Goal: Task Accomplishment & Management: Use online tool/utility

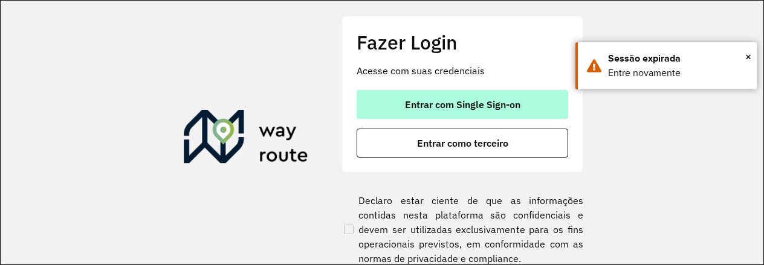
click at [451, 105] on span "Entrar com Single Sign-on" at bounding box center [462, 105] width 115 height 10
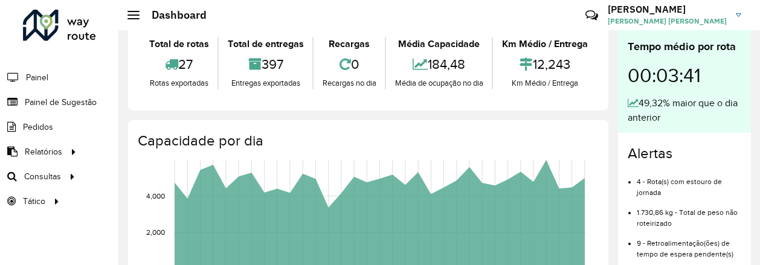
scroll to position [76, 0]
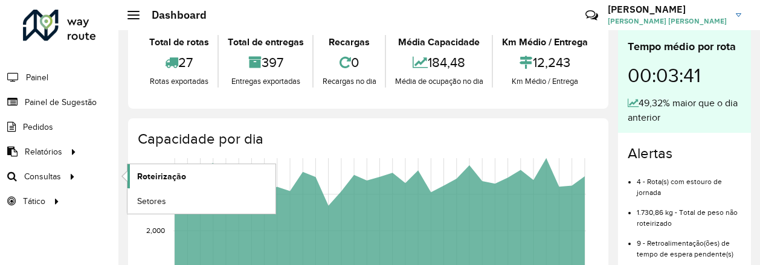
click at [152, 177] on span "Roteirização" at bounding box center [161, 176] width 49 height 13
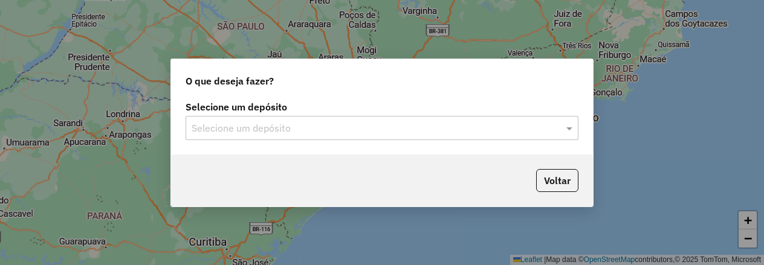
click at [441, 131] on input "text" at bounding box center [370, 128] width 357 height 15
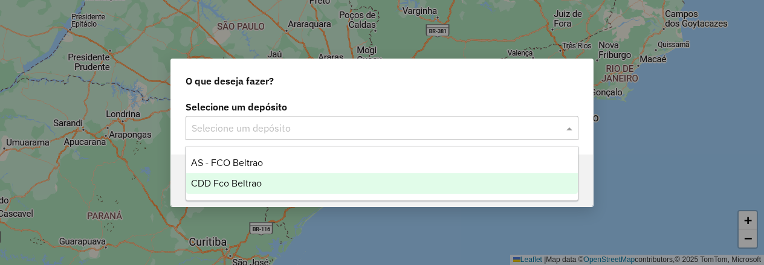
click at [343, 187] on div "CDD Fco Beltrao" at bounding box center [382, 183] width 392 height 21
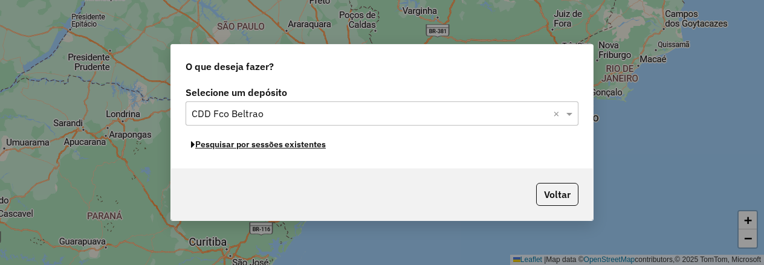
click at [290, 148] on button "Pesquisar por sessões existentes" at bounding box center [259, 144] width 146 height 19
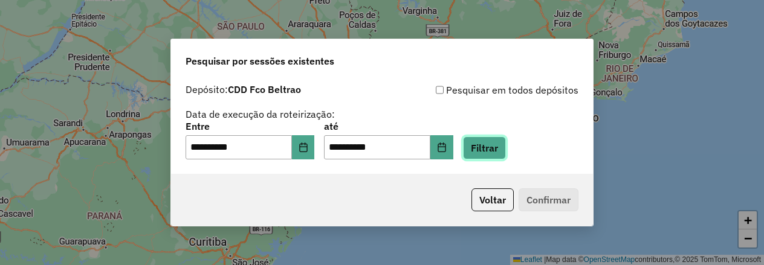
click at [506, 152] on button "Filtrar" at bounding box center [484, 148] width 43 height 23
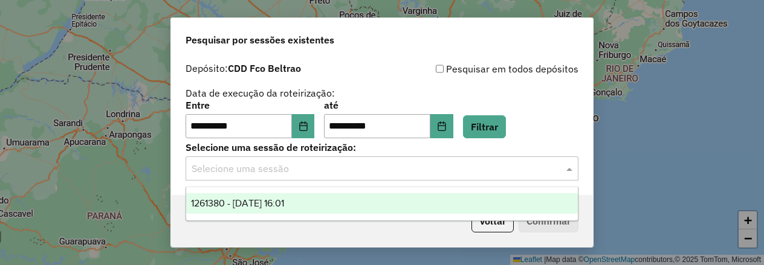
click at [342, 176] on div "Selecione uma sessão" at bounding box center [382, 169] width 393 height 24
click at [453, 133] on button "Choose Date" at bounding box center [441, 126] width 23 height 24
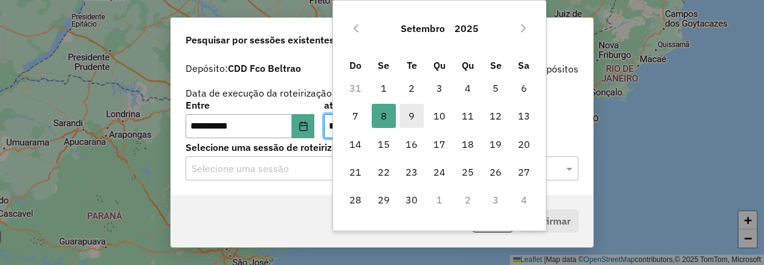
click at [410, 117] on span "9" at bounding box center [412, 116] width 24 height 24
type input "**********"
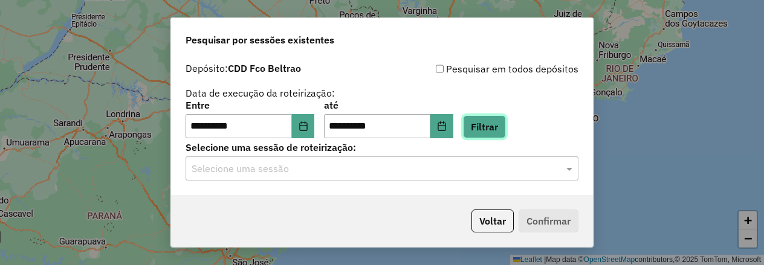
click at [506, 123] on button "Filtrar" at bounding box center [484, 126] width 43 height 23
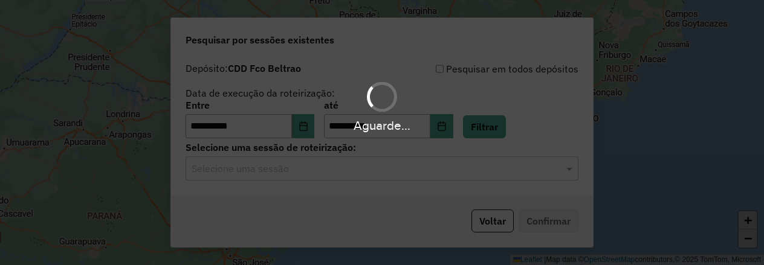
click at [304, 178] on hb-app "**********" at bounding box center [382, 132] width 764 height 265
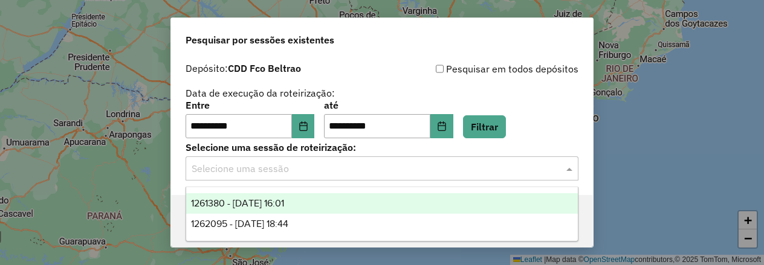
drag, startPoint x: 304, startPoint y: 178, endPoint x: 311, endPoint y: 220, distance: 42.8
click at [288, 220] on span "1262095 - 09/09/2025 18:44" at bounding box center [239, 224] width 97 height 10
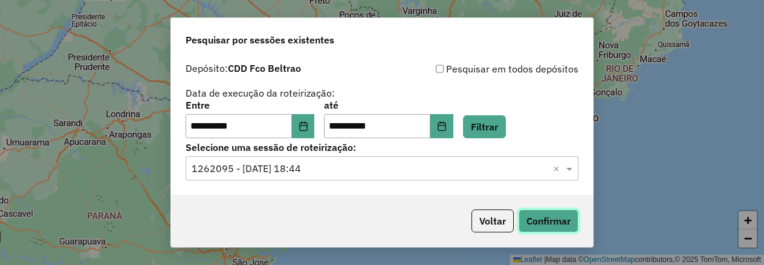
click at [534, 221] on button "Confirmar" at bounding box center [549, 221] width 60 height 23
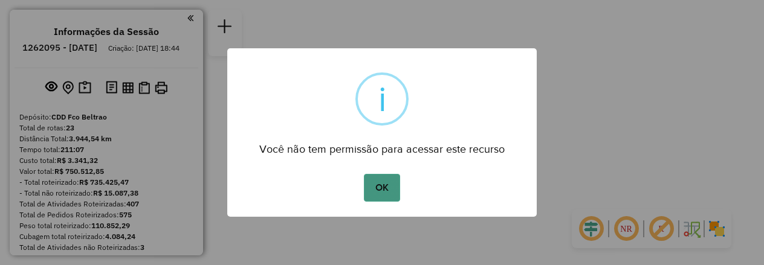
click at [380, 192] on button "OK" at bounding box center [382, 188] width 36 height 28
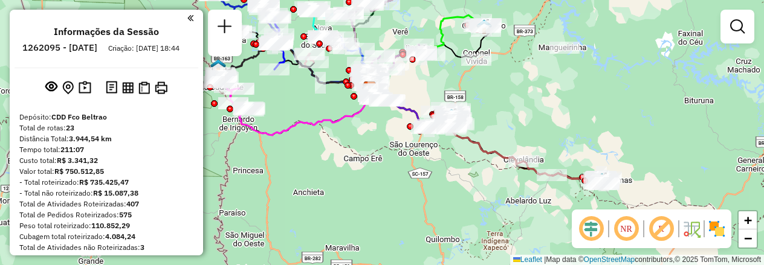
drag, startPoint x: 439, startPoint y: 158, endPoint x: 428, endPoint y: 85, distance: 73.9
click at [428, 85] on div "Janela de atendimento Grade de atendimento Capacidade Transportadoras Veículos …" at bounding box center [382, 132] width 764 height 265
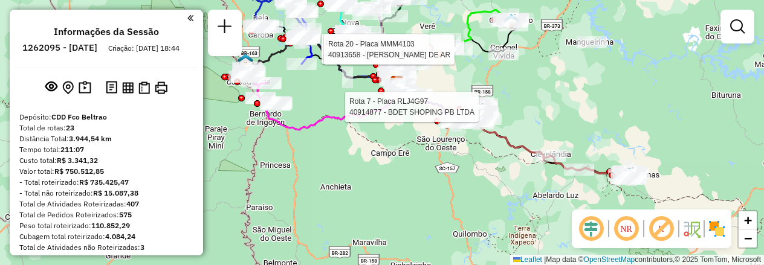
click at [519, 144] on icon at bounding box center [474, 121] width 154 height 76
select select "**********"
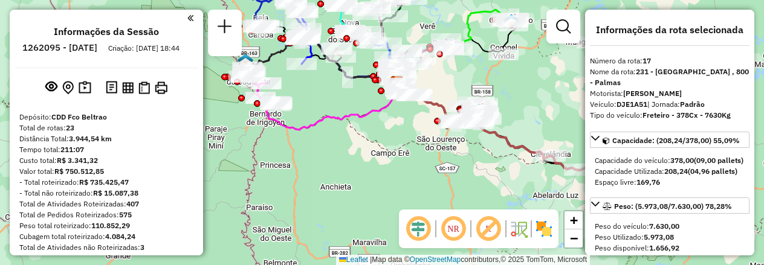
scroll to position [1596, 0]
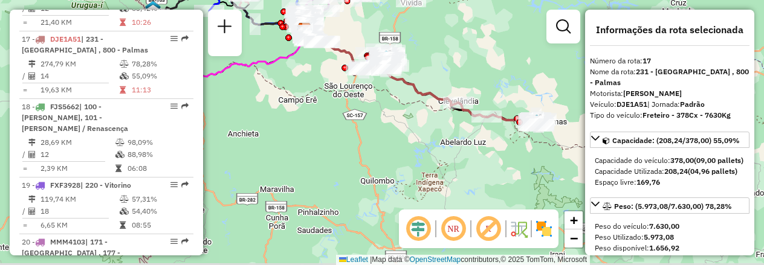
drag, startPoint x: 498, startPoint y: 91, endPoint x: 409, endPoint y: 39, distance: 102.9
click at [409, 39] on div "Janela de atendimento Grade de atendimento Capacidade Transportadoras Veículos …" at bounding box center [382, 132] width 764 height 265
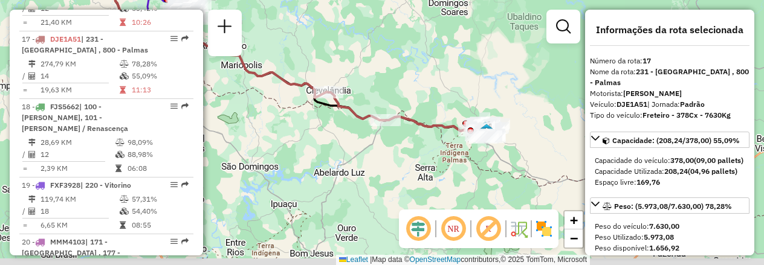
drag, startPoint x: 520, startPoint y: 104, endPoint x: 410, endPoint y: 64, distance: 116.4
click at [410, 64] on div "Janela de atendimento Grade de atendimento Capacidade Transportadoras Veículos …" at bounding box center [382, 132] width 764 height 265
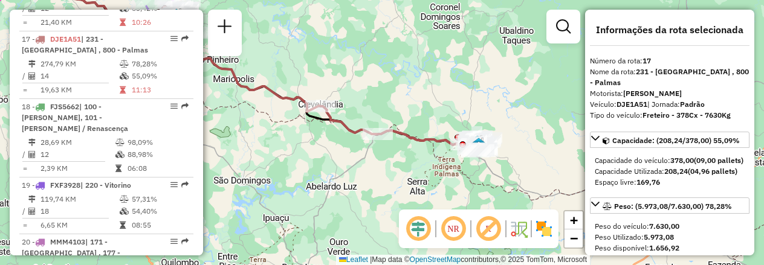
drag, startPoint x: 355, startPoint y: 34, endPoint x: 423, endPoint y: 189, distance: 168.9
click at [423, 189] on div "Janela de atendimento Grade de atendimento Capacidade Transportadoras Veículos …" at bounding box center [382, 132] width 764 height 265
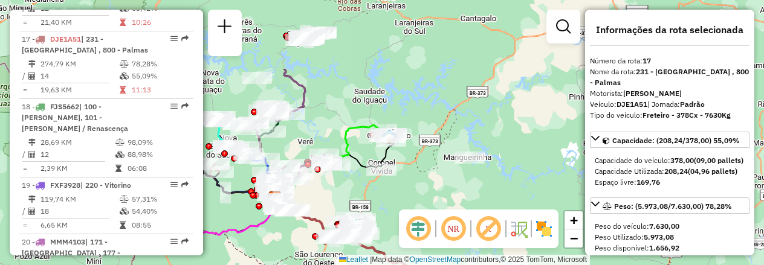
drag, startPoint x: 430, startPoint y: 125, endPoint x: 484, endPoint y: 249, distance: 135.4
click at [484, 249] on div "Janela de atendimento Grade de atendimento Capacidade Transportadoras Veículos …" at bounding box center [382, 132] width 764 height 265
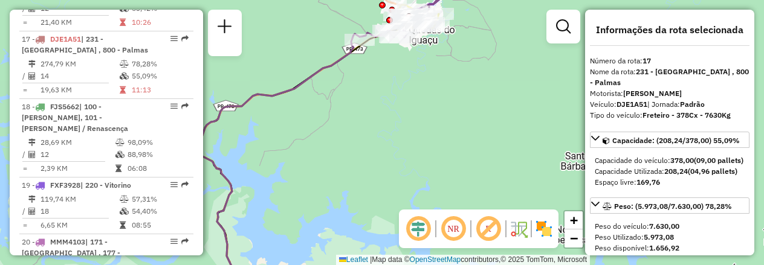
click at [340, 52] on icon at bounding box center [270, 163] width 180 height 258
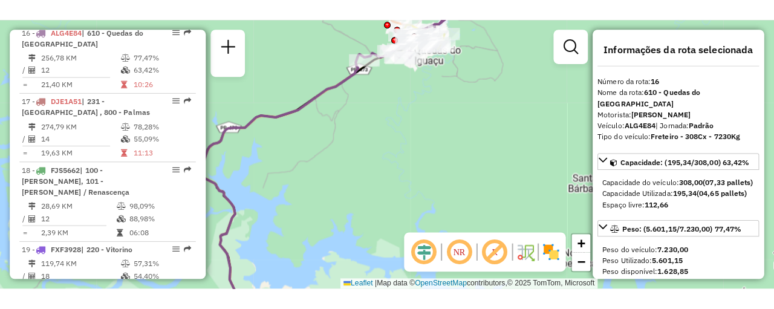
scroll to position [1529, 0]
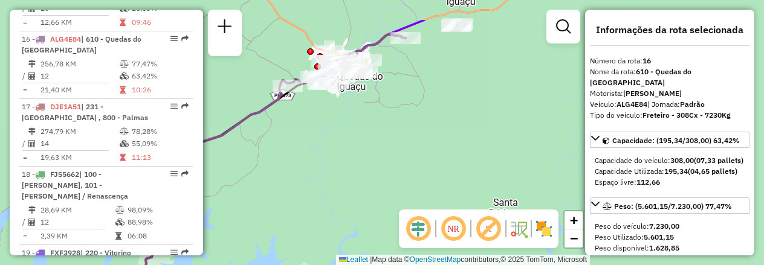
drag, startPoint x: 488, startPoint y: 90, endPoint x: 416, endPoint y: 137, distance: 85.7
click at [416, 137] on div "Janela de atendimento Grade de atendimento Capacidade Transportadoras Veículos …" at bounding box center [382, 132] width 764 height 265
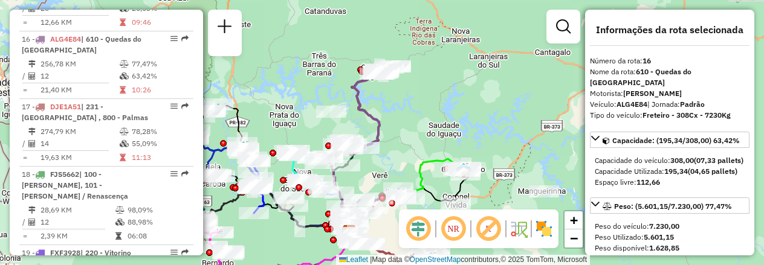
drag, startPoint x: 332, startPoint y: 97, endPoint x: 404, endPoint y: 119, distance: 75.3
click at [404, 119] on div "Janela de atendimento Grade de atendimento Capacidade Transportadoras Veículos …" at bounding box center [382, 132] width 764 height 265
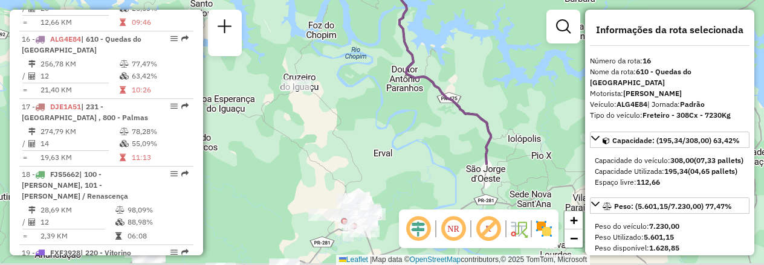
drag, startPoint x: 309, startPoint y: 155, endPoint x: 379, endPoint y: 32, distance: 141.0
click at [379, 32] on div "Janela de atendimento Grade de atendimento Capacidade Transportadoras Veículos …" at bounding box center [382, 132] width 764 height 265
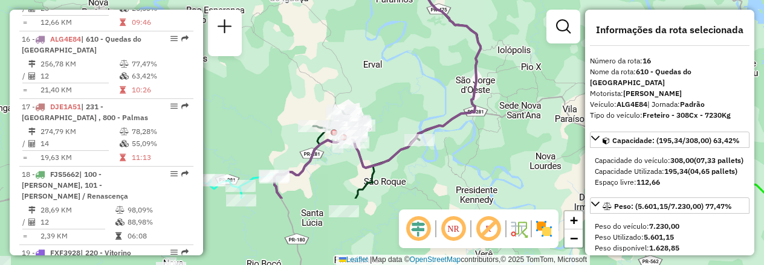
drag, startPoint x: 276, startPoint y: 69, endPoint x: 276, endPoint y: 10, distance: 58.6
click at [276, 10] on div "Janela de atendimento Grade de atendimento Capacidade Transportadoras Veículos …" at bounding box center [382, 132] width 764 height 265
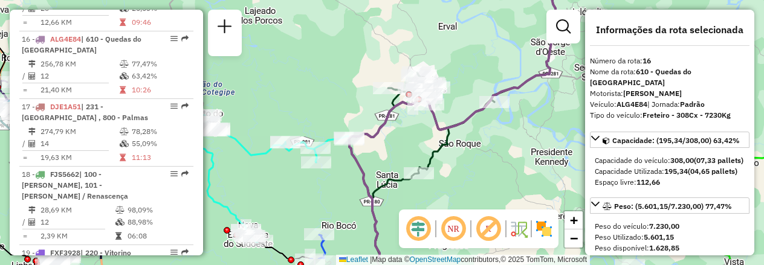
drag, startPoint x: 302, startPoint y: 86, endPoint x: 378, endPoint y: 55, distance: 82.7
click at [378, 55] on div "Janela de atendimento Grade de atendimento Capacidade Transportadoras Veículos …" at bounding box center [382, 132] width 764 height 265
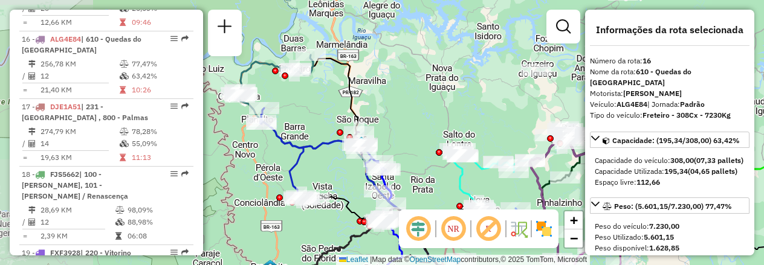
drag, startPoint x: 319, startPoint y: 69, endPoint x: 490, endPoint y: 135, distance: 183.3
click at [490, 135] on div "Janela de atendimento Grade de atendimento Capacidade Transportadoras Veículos …" at bounding box center [382, 132] width 764 height 265
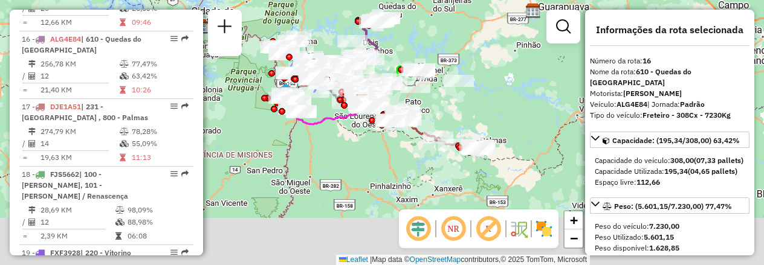
drag, startPoint x: 404, startPoint y: 74, endPoint x: 290, endPoint y: 5, distance: 133.7
click at [290, 5] on div "Janela de atendimento Grade de atendimento Capacidade Transportadoras Veículos …" at bounding box center [382, 132] width 764 height 265
